Goal: Task Accomplishment & Management: Use online tool/utility

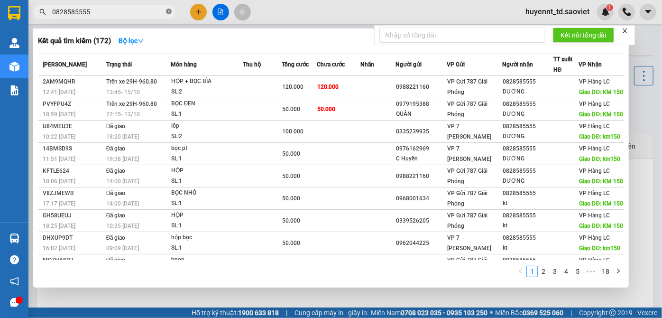
click at [168, 9] on icon "close-circle" at bounding box center [169, 12] width 6 height 6
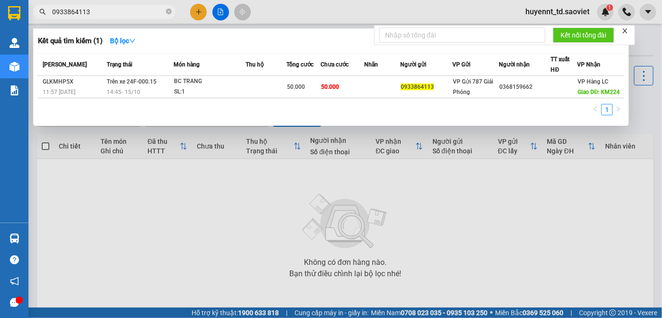
type input "0933864113"
click at [169, 12] on icon "close-circle" at bounding box center [169, 12] width 6 height 6
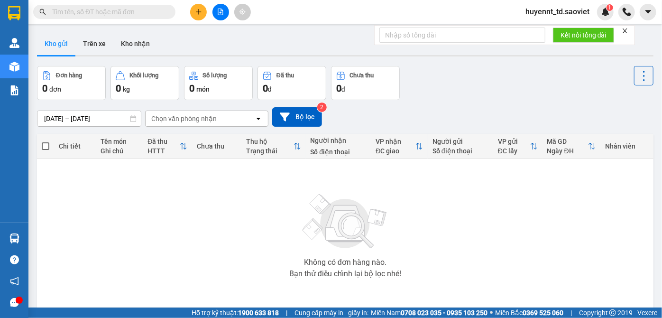
click at [131, 17] on input "text" at bounding box center [108, 12] width 112 height 10
click at [133, 10] on input "text" at bounding box center [108, 12] width 112 height 10
click at [145, 15] on input "text" at bounding box center [108, 12] width 112 height 10
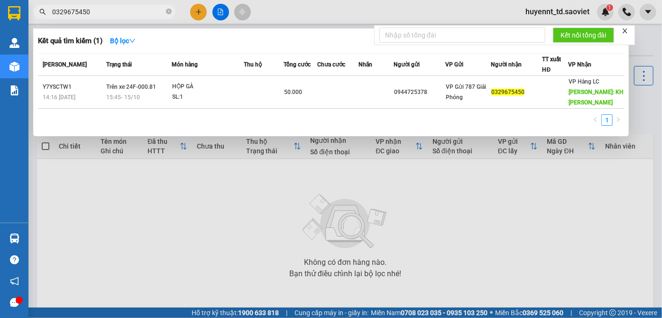
type input "0329675450"
click at [168, 11] on icon "close-circle" at bounding box center [169, 12] width 6 height 6
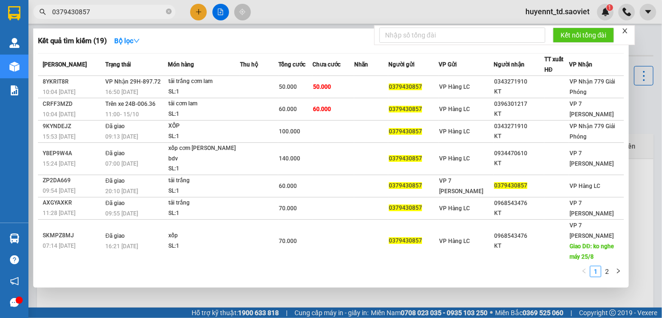
type input "0379430857"
click at [169, 10] on icon "close-circle" at bounding box center [169, 12] width 6 height 6
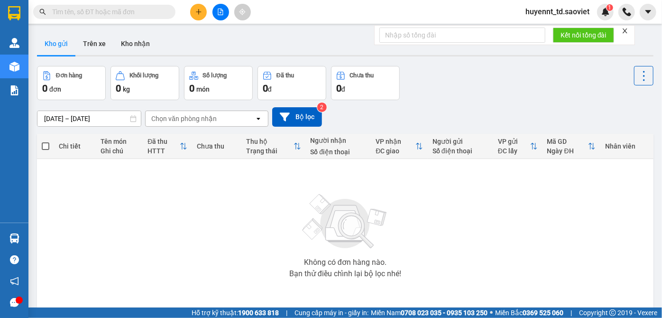
paste input "0358922018"
type input "0358922018"
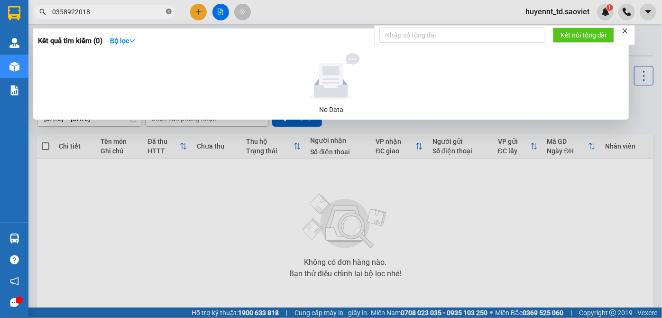
click at [167, 11] on icon "close-circle" at bounding box center [169, 12] width 6 height 6
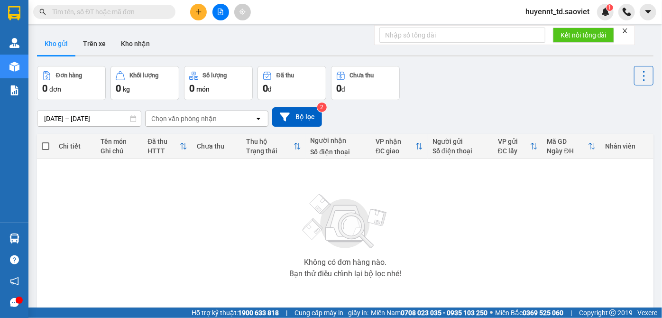
click at [149, 12] on input "text" at bounding box center [108, 12] width 112 height 10
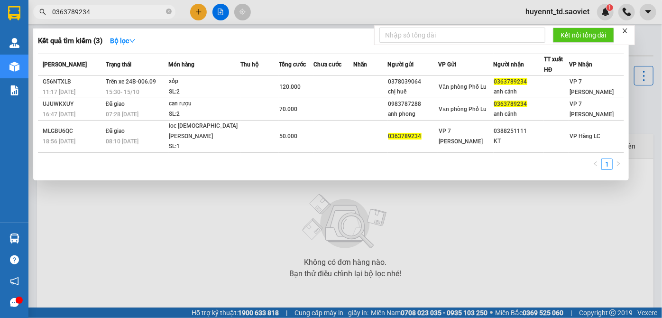
type input "0363789234"
click at [166, 9] on icon "close-circle" at bounding box center [169, 12] width 6 height 6
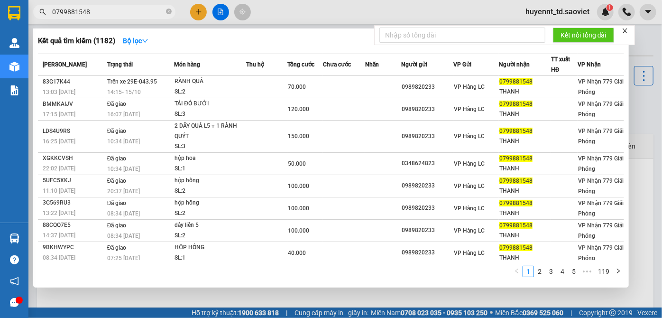
type input "0799881548"
